Goal: Check status: Check status

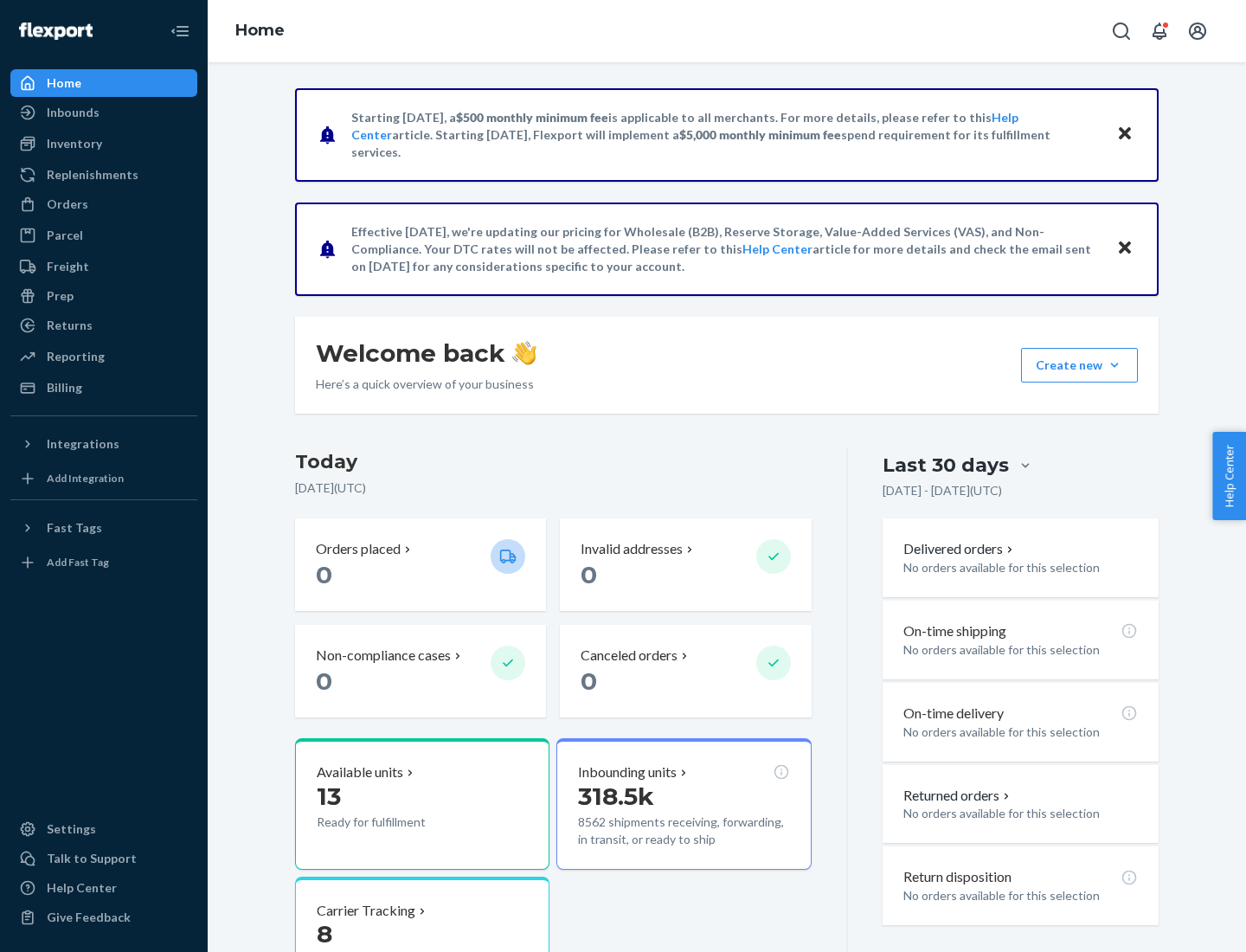
click at [1115, 365] on button "Create new Create new inbound Create new order Create new product" at bounding box center [1079, 365] width 116 height 35
click at [59, 296] on div "Prep" at bounding box center [60, 296] width 27 height 17
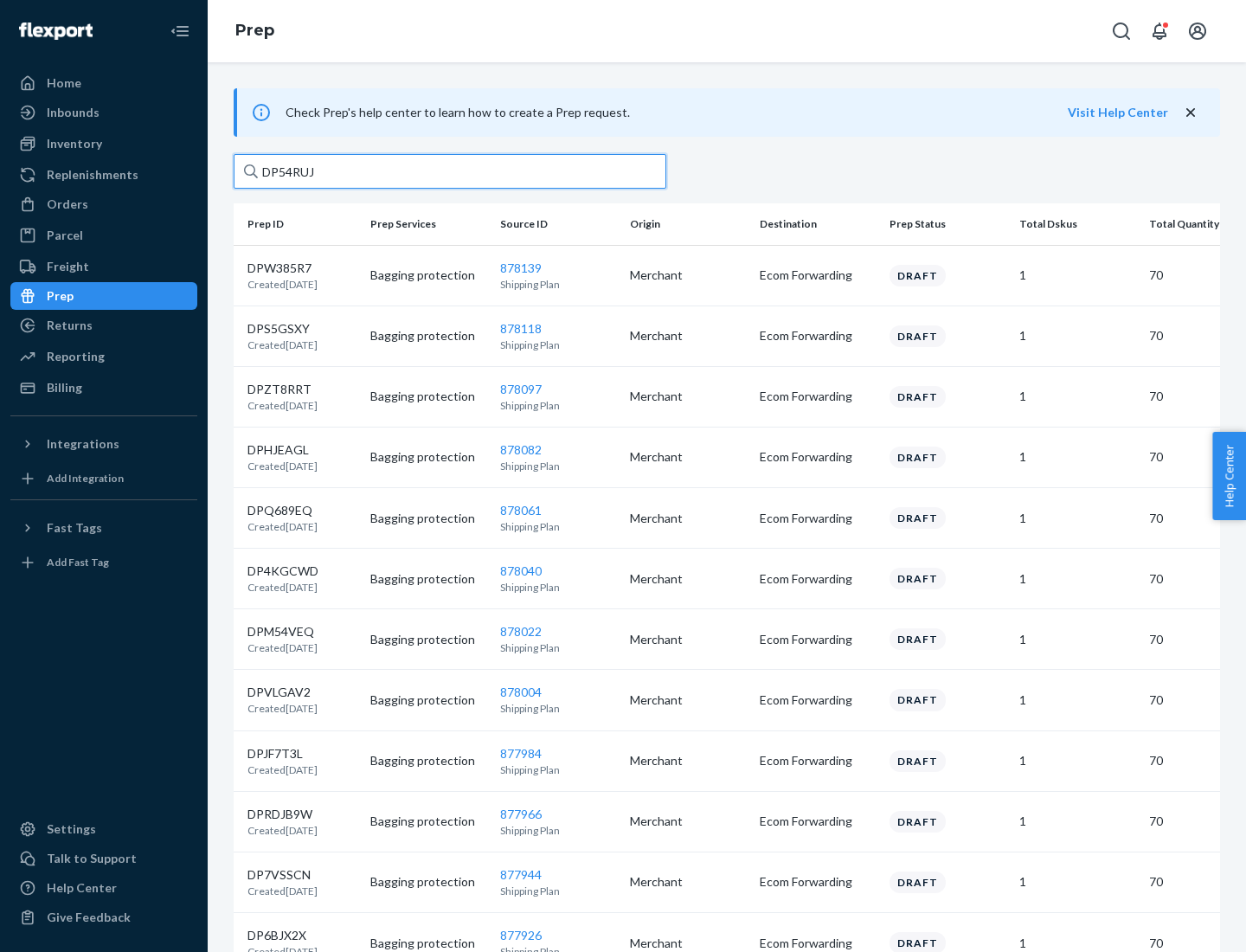
type input "DP54RUJL"
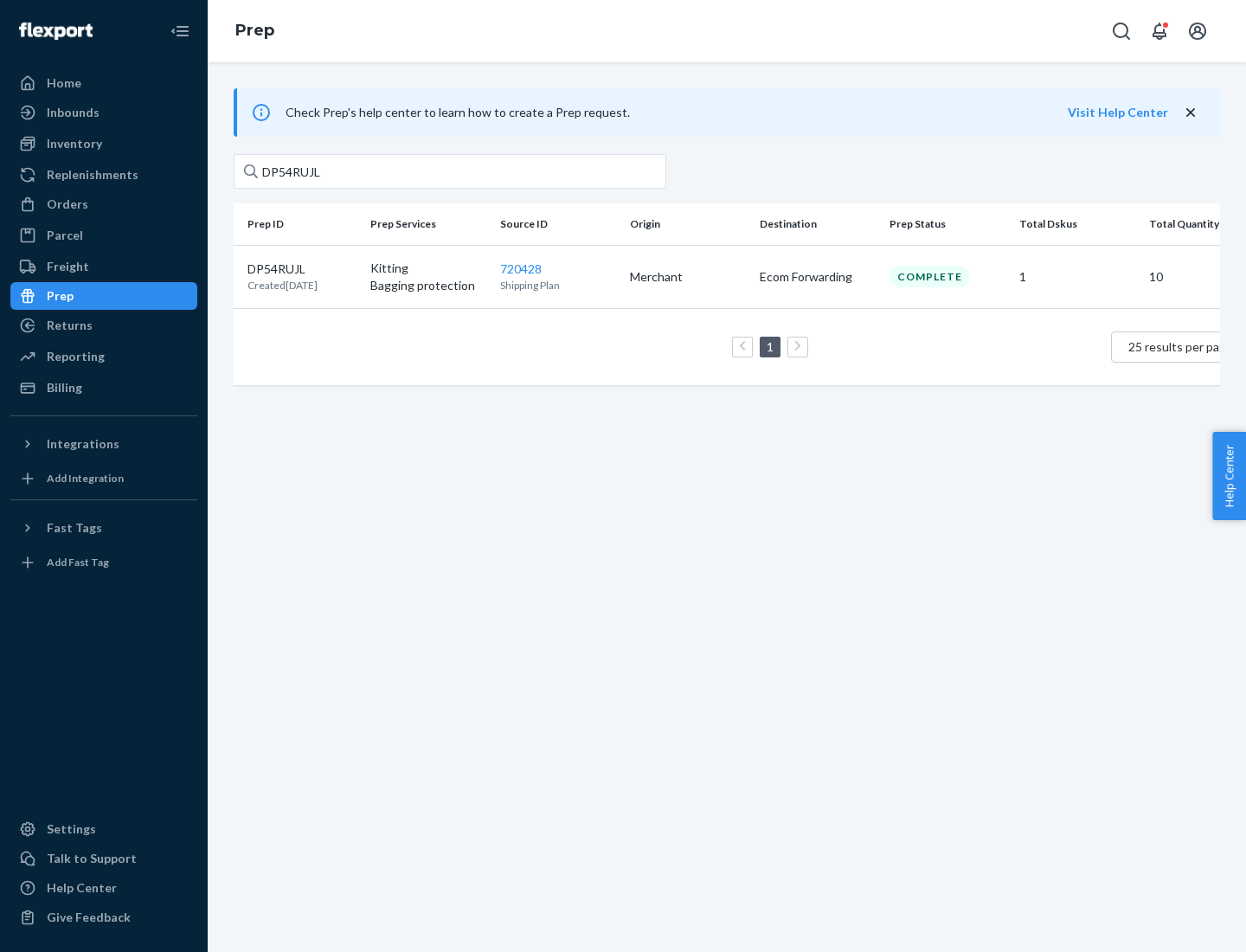
click at [302, 268] on p "DP54RUJL" at bounding box center [282, 269] width 70 height 17
